Goal: Navigation & Orientation: Find specific page/section

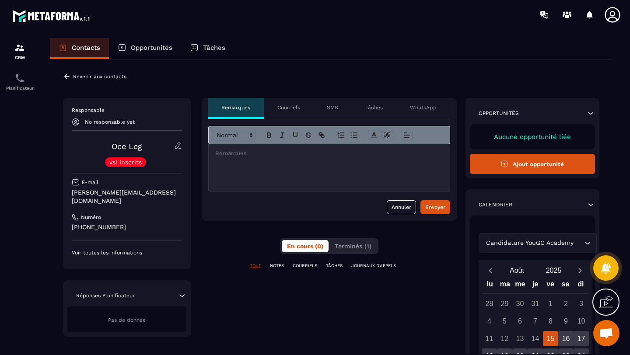
click at [65, 75] on icon at bounding box center [67, 77] width 8 height 8
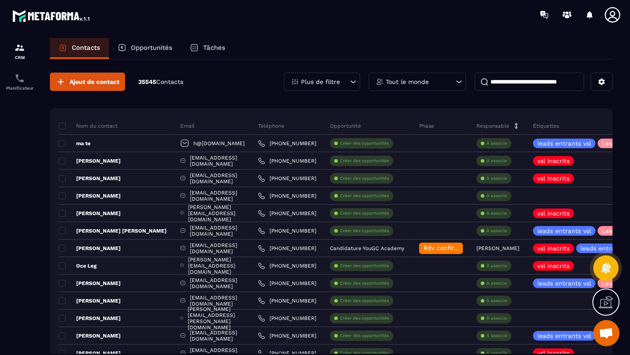
click at [139, 44] on p "Opportunités" at bounding box center [152, 48] width 42 height 8
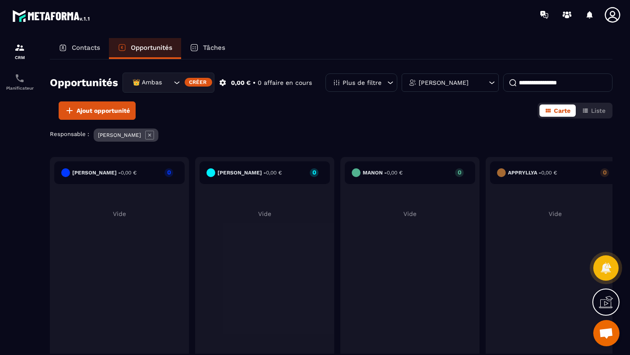
click at [83, 49] on p "Contacts" at bounding box center [86, 48] width 28 height 8
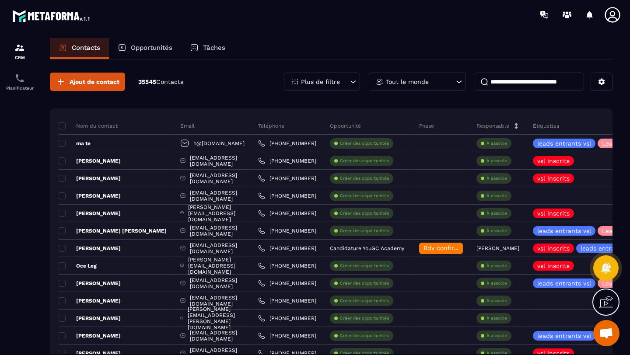
click at [356, 85] on icon at bounding box center [353, 81] width 9 height 9
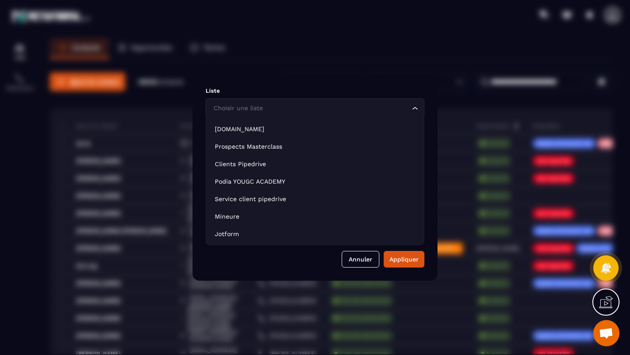
click at [316, 114] on div "Choisir une liste Loading..." at bounding box center [315, 108] width 219 height 20
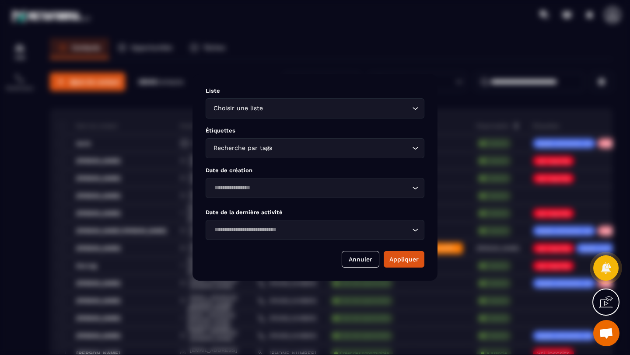
click at [281, 85] on div "Liste Choisir une liste Loading... Étiquettes Recherche par tags Loading... Dat…" at bounding box center [315, 177] width 245 height 207
click at [354, 261] on button "Annuler" at bounding box center [361, 259] width 38 height 17
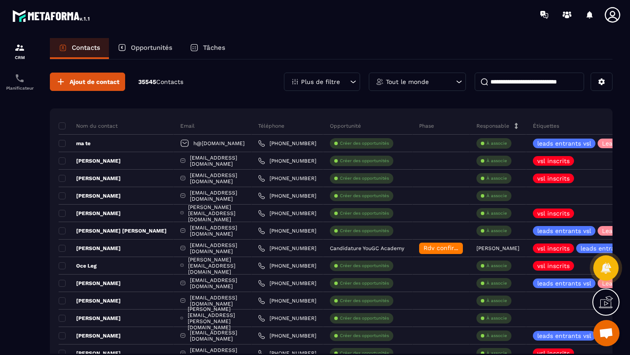
click at [412, 84] on p "Tout le monde" at bounding box center [407, 82] width 43 height 6
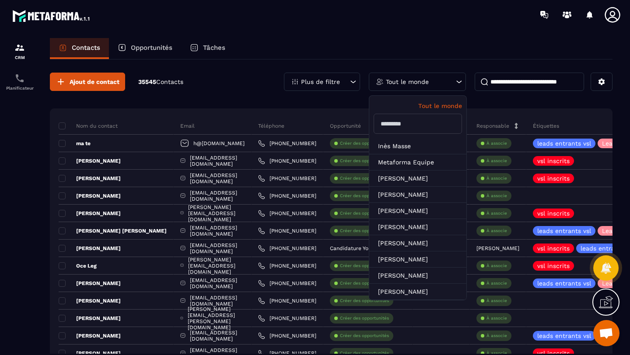
click at [495, 82] on input at bounding box center [529, 82] width 109 height 18
